Goal: Task Accomplishment & Management: Manage account settings

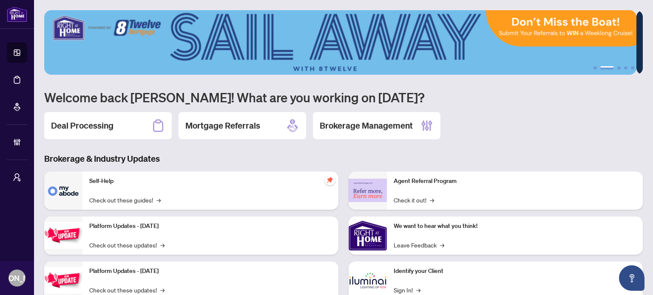
click at [507, 127] on div "Deal Processing Mortgage Referrals Brokerage Management" at bounding box center [343, 125] width 598 height 27
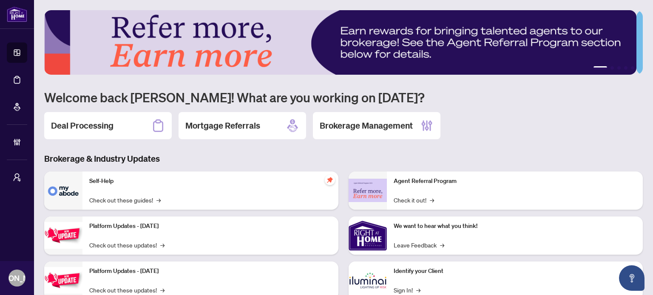
click at [528, 130] on div "Deal Processing Mortgage Referrals Brokerage Management" at bounding box center [343, 125] width 598 height 27
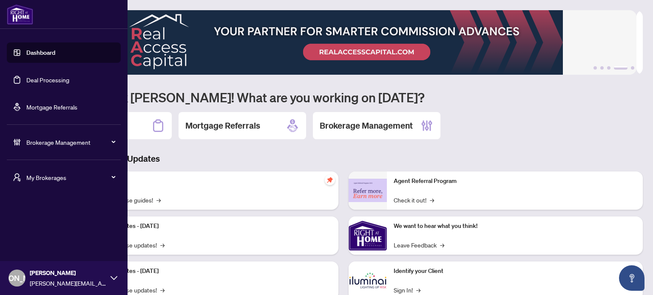
click at [12, 274] on span "[PERSON_NAME]" at bounding box center [17, 278] width 17 height 17
click at [51, 247] on button "Logout" at bounding box center [64, 245] width 114 height 14
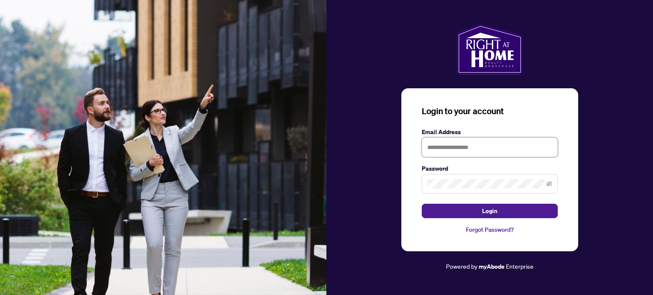
click at [469, 146] on input "text" at bounding box center [490, 148] width 136 height 20
type input "**********"
click at [422, 204] on button "Login" at bounding box center [490, 211] width 136 height 14
